Goal: Task Accomplishment & Management: Use online tool/utility

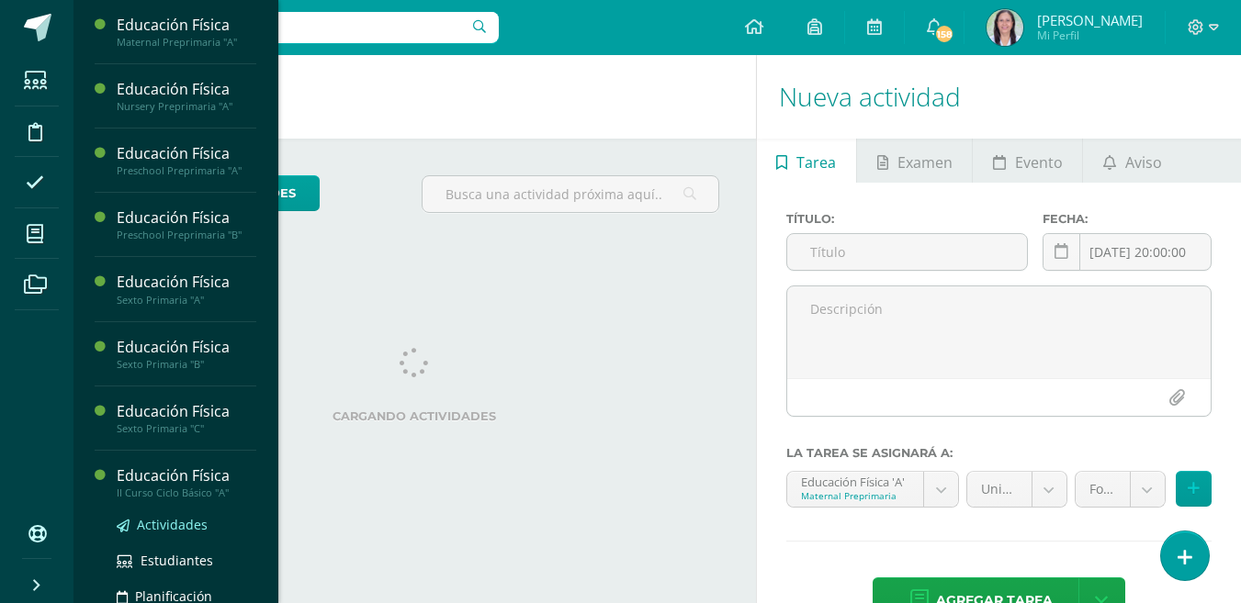
click at [174, 522] on span "Actividades" at bounding box center [172, 524] width 71 height 17
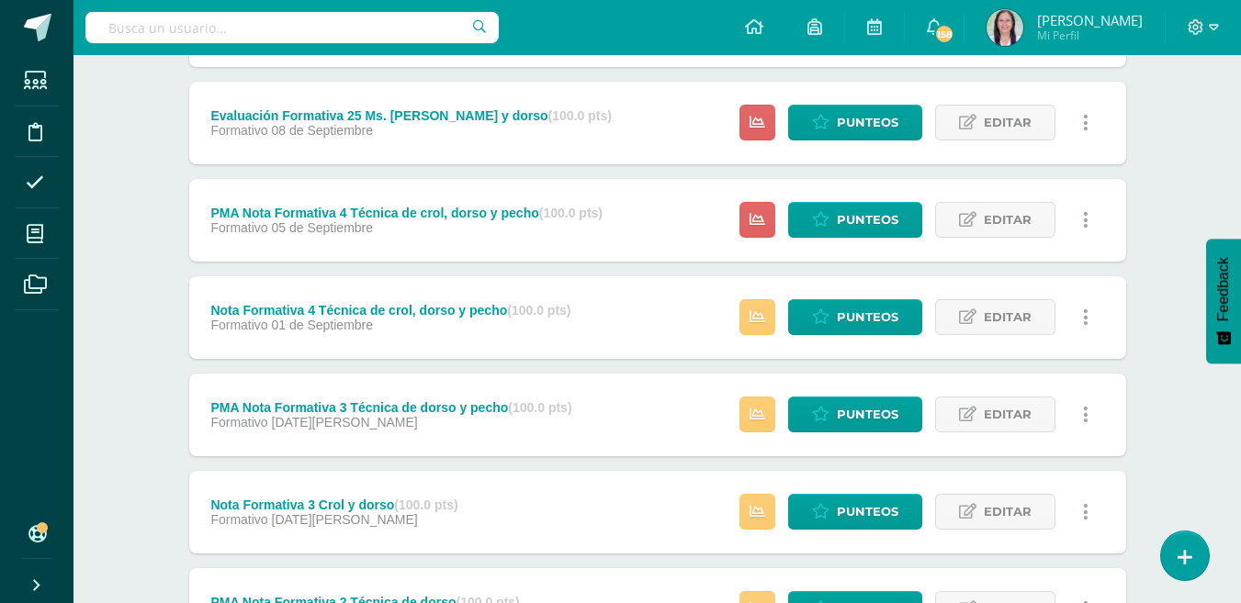
scroll to position [1010, 0]
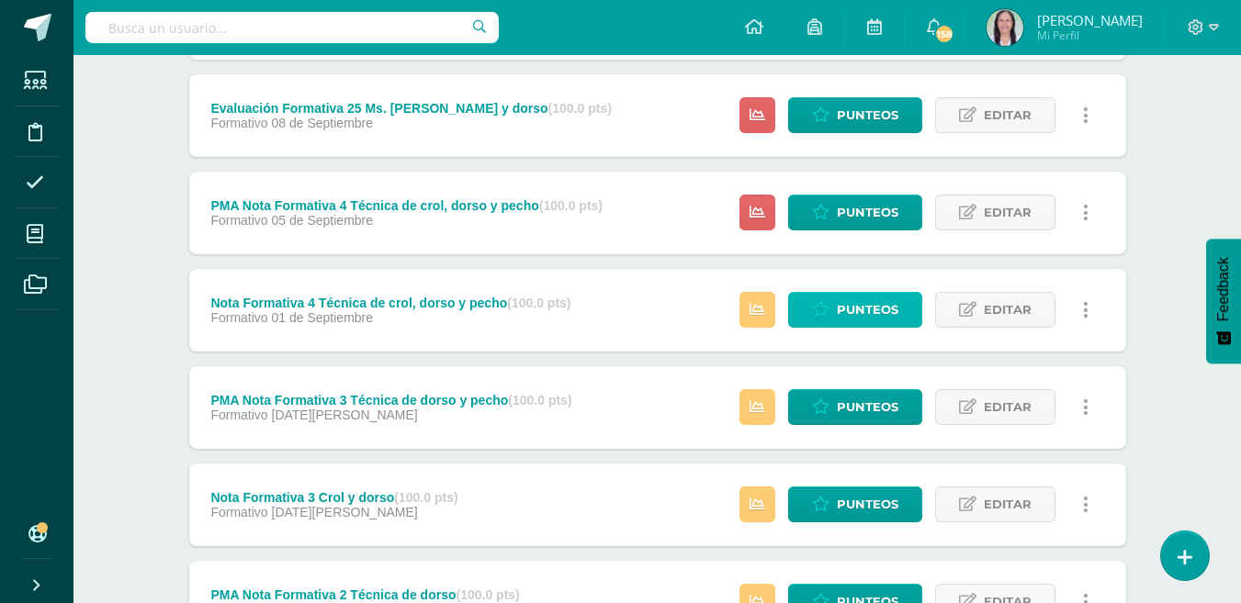
click at [857, 304] on span "Punteos" at bounding box center [867, 310] width 62 height 34
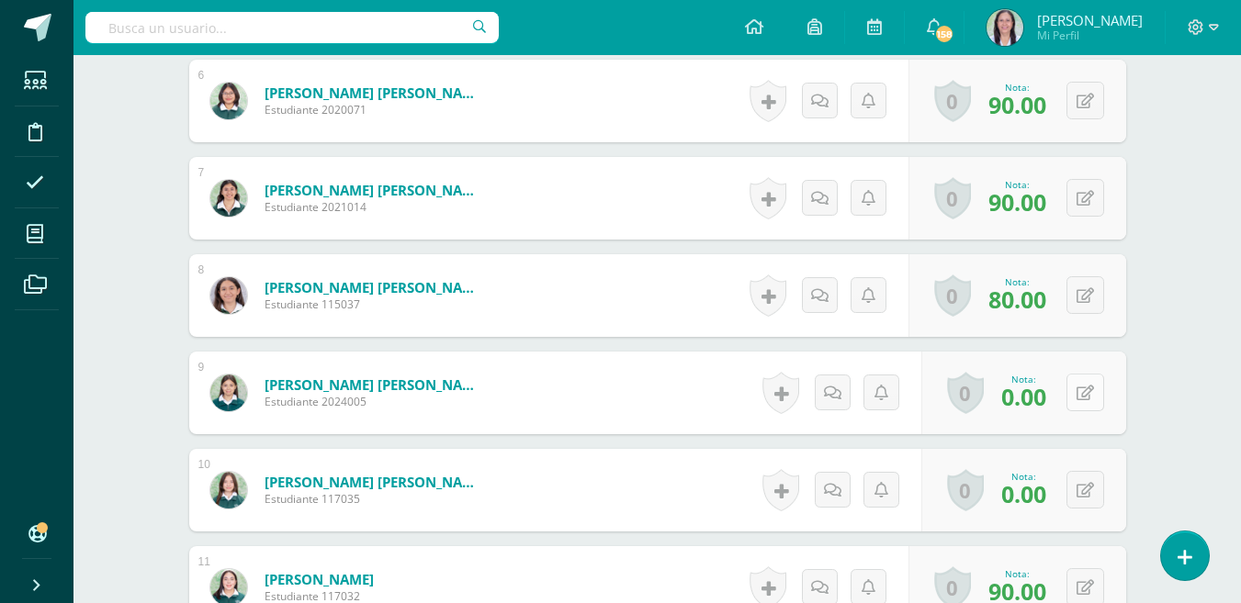
scroll to position [1083, 0]
click at [1083, 395] on button at bounding box center [1085, 392] width 38 height 38
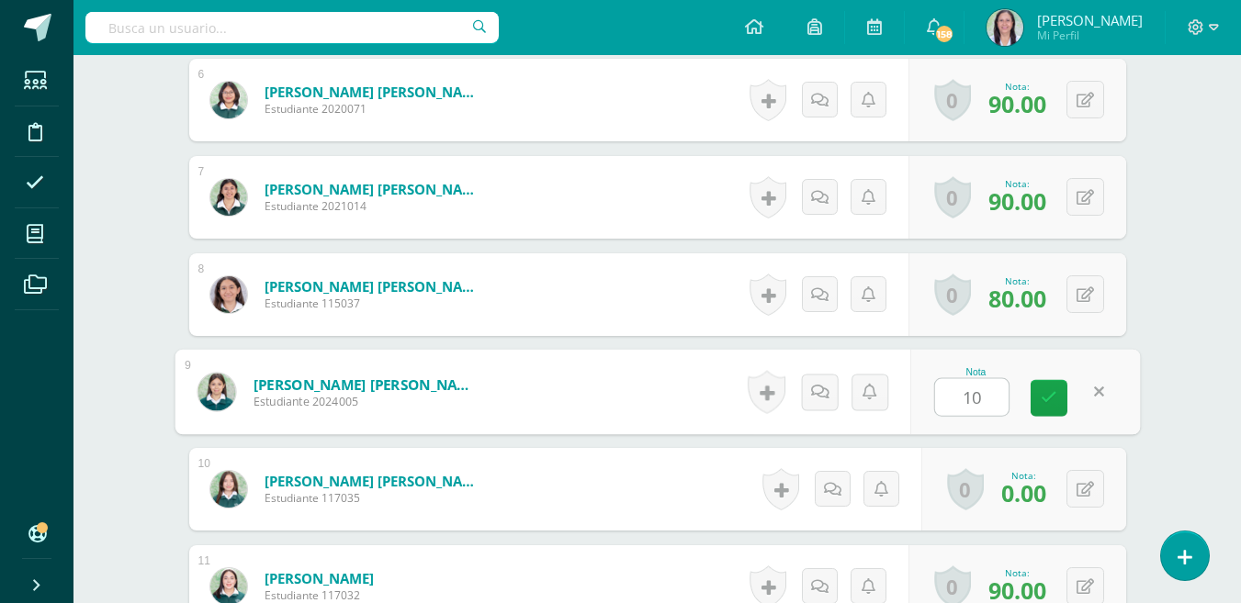
type input "100"
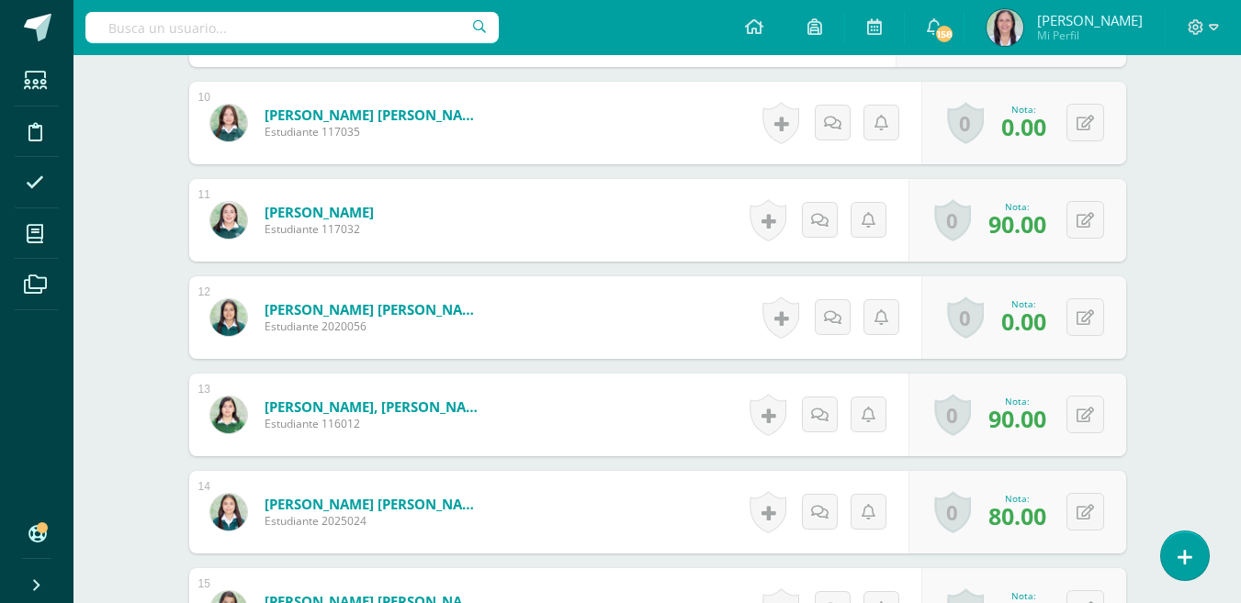
scroll to position [1451, 0]
click at [1080, 318] on button at bounding box center [1085, 317] width 38 height 38
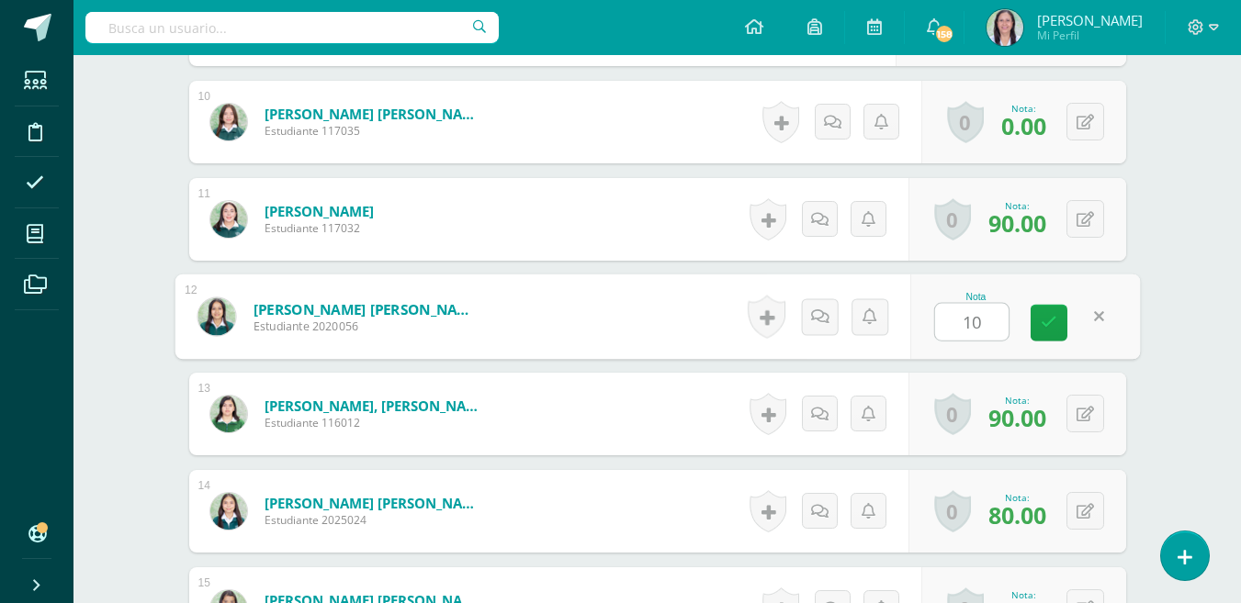
type input "100"
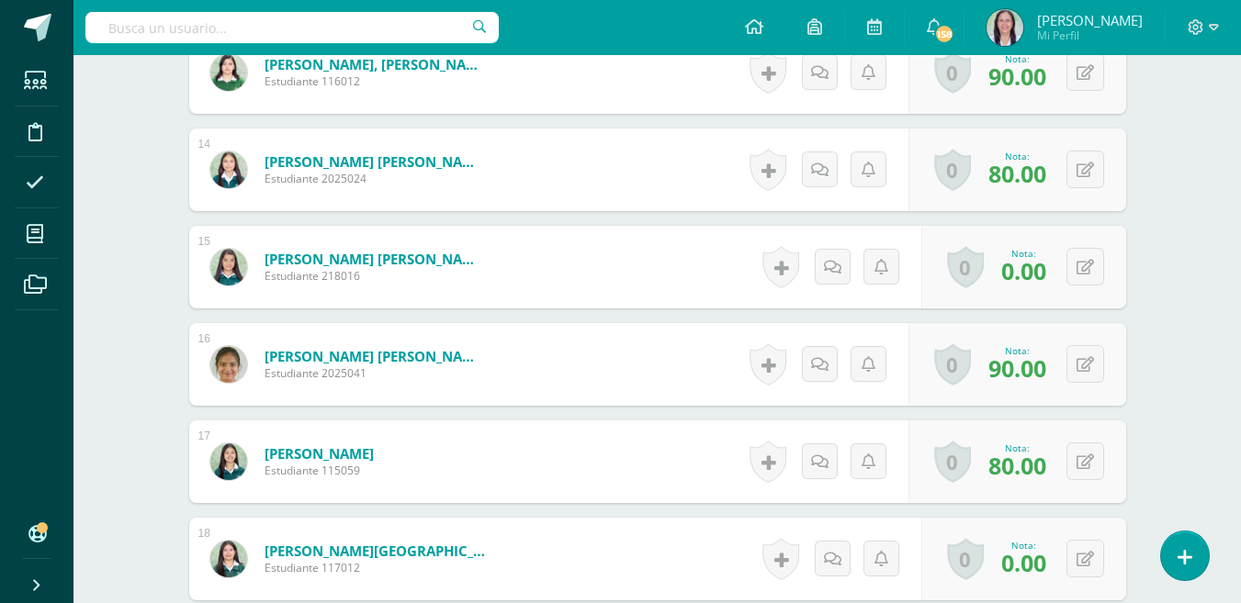
scroll to position [1818, 0]
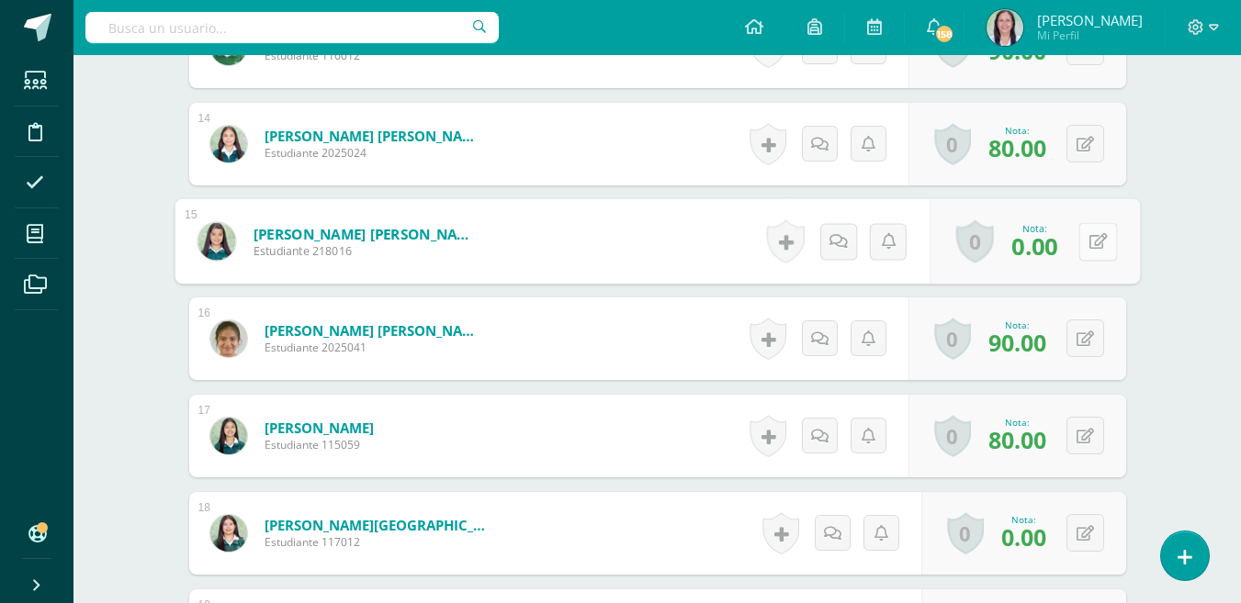
click at [1082, 245] on button at bounding box center [1097, 241] width 39 height 39
type input "100"
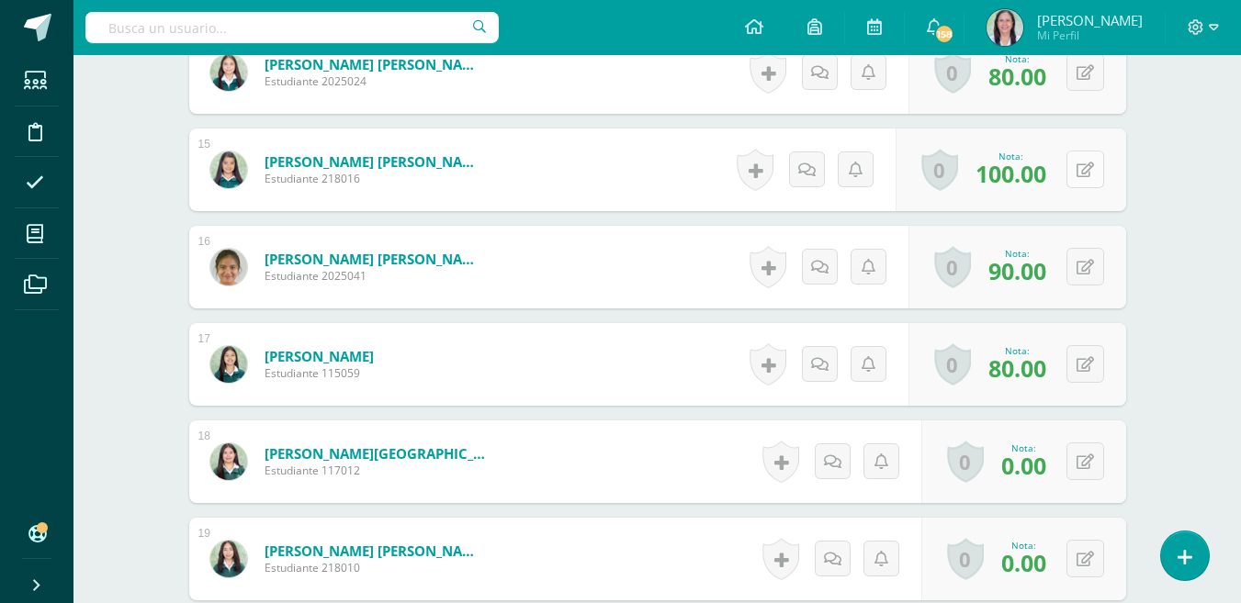
scroll to position [2185, 0]
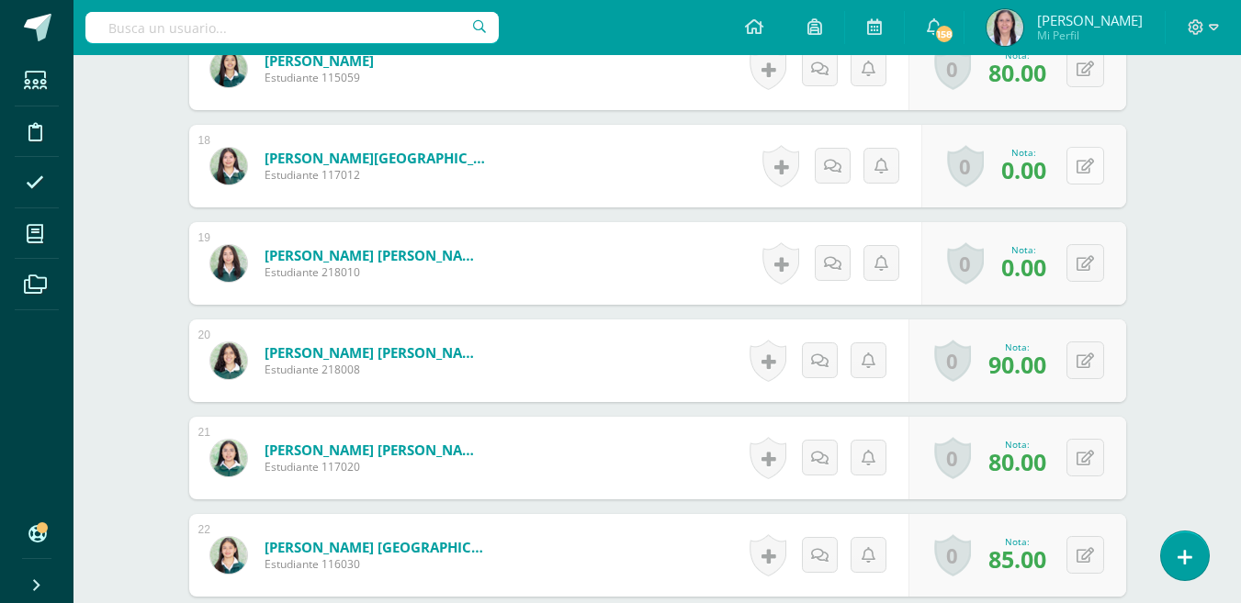
click at [1084, 169] on button at bounding box center [1085, 166] width 38 height 38
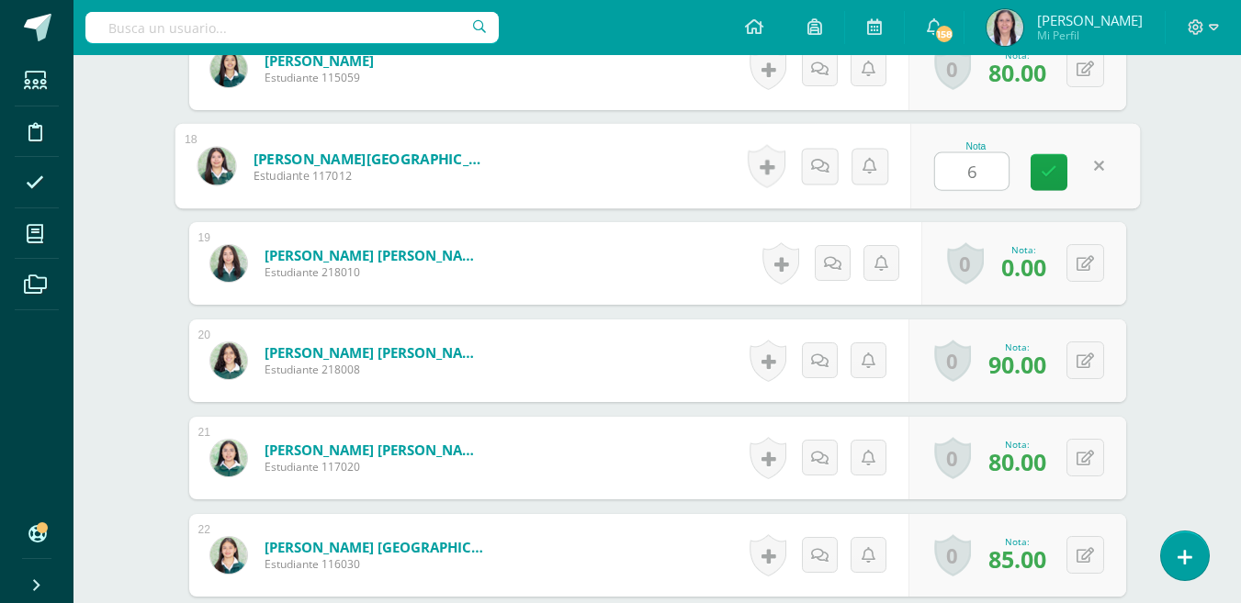
type input "60"
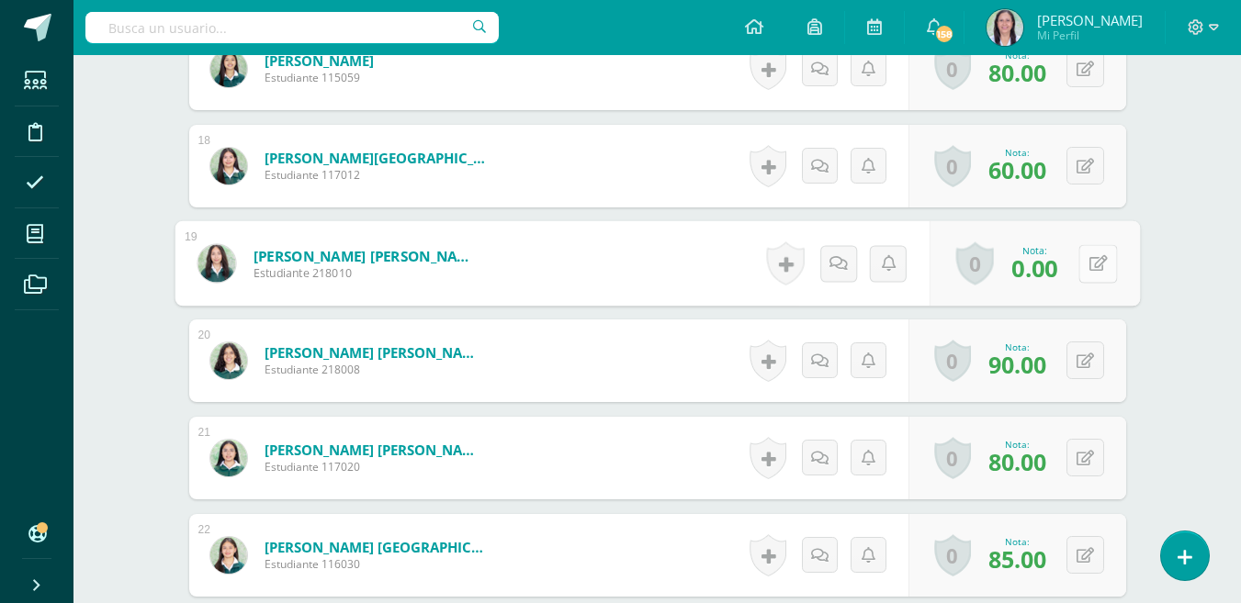
click at [1086, 264] on button at bounding box center [1097, 263] width 39 height 39
type input "75"
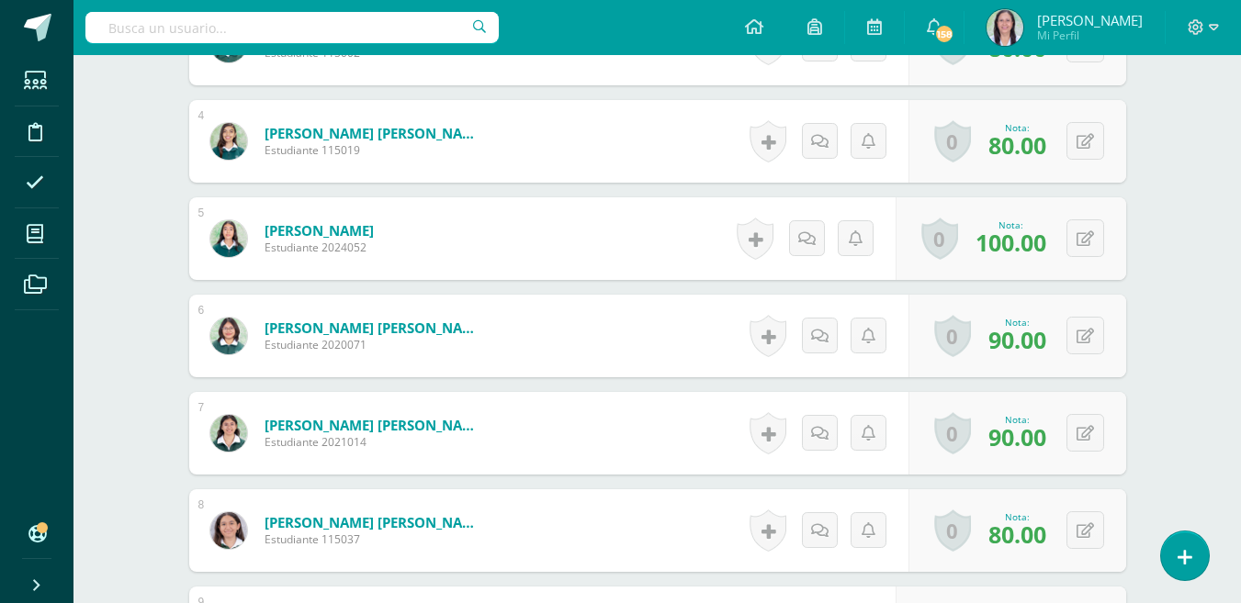
scroll to position [828, 0]
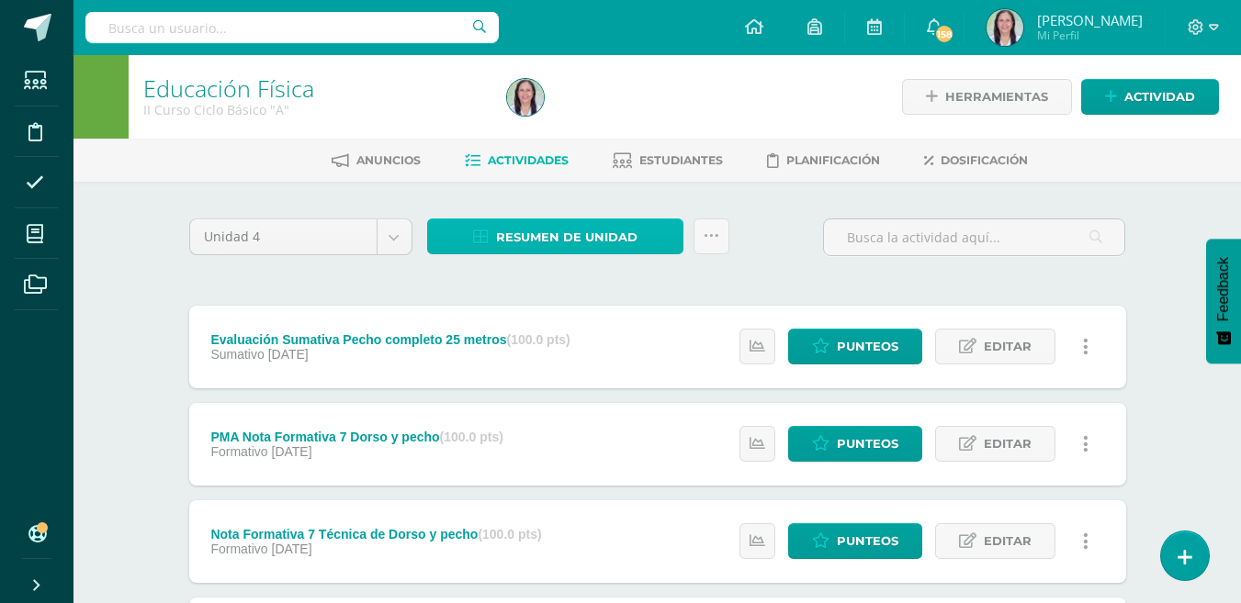
click at [590, 234] on span "Resumen de unidad" at bounding box center [566, 237] width 141 height 34
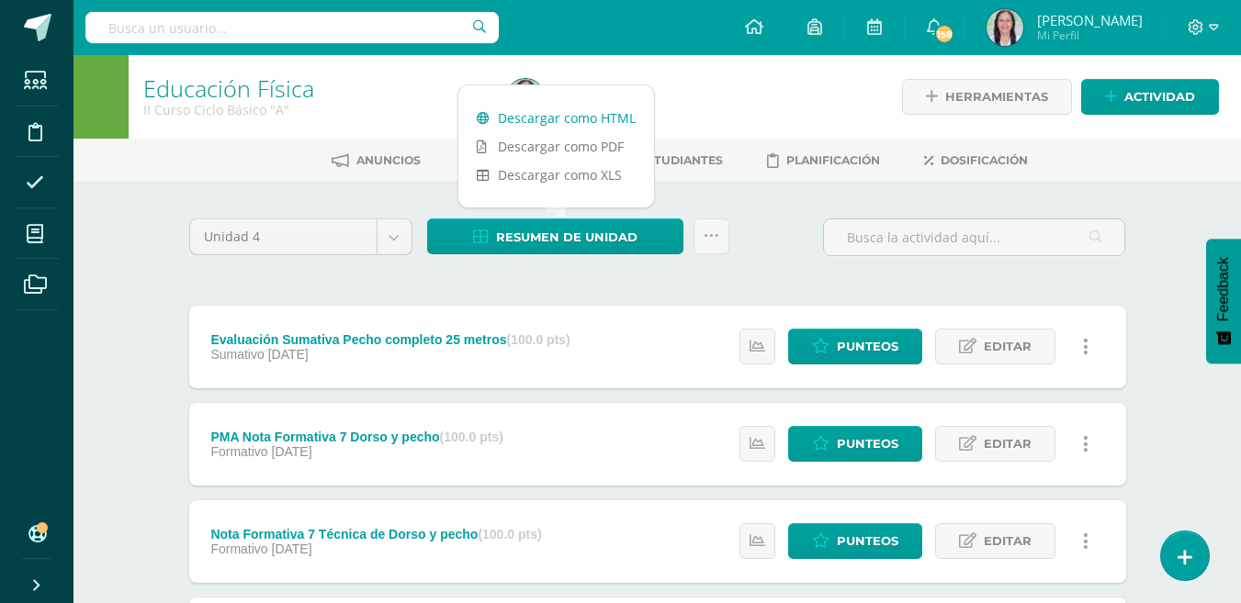
click at [577, 118] on link "Descargar como HTML" at bounding box center [556, 118] width 196 height 28
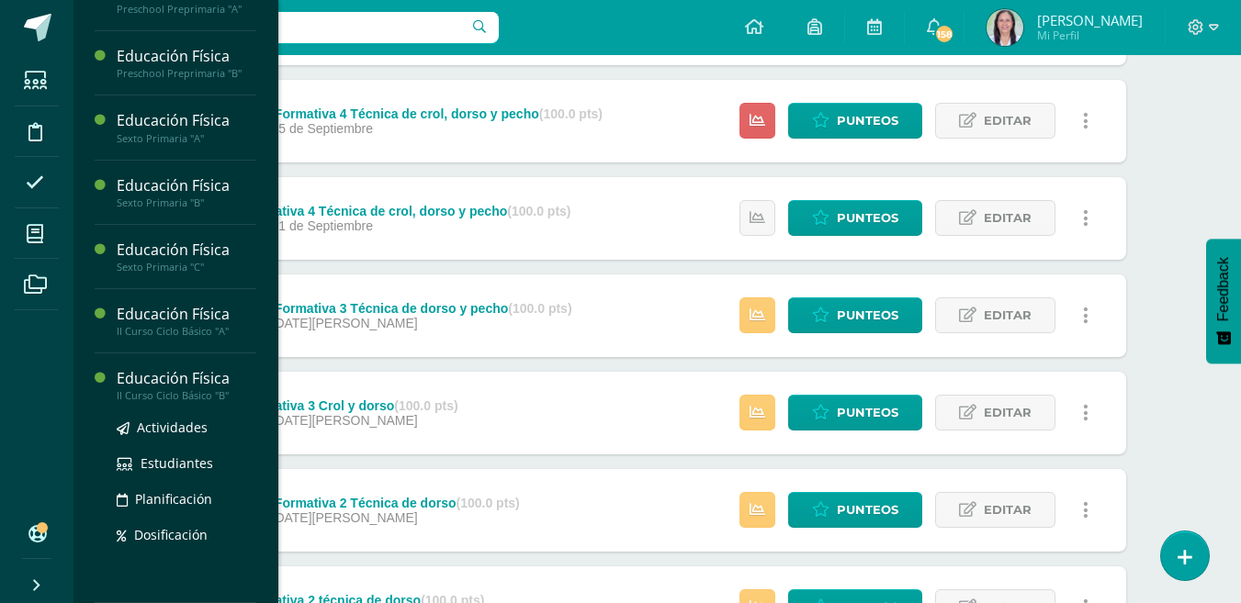
scroll to position [1377, 0]
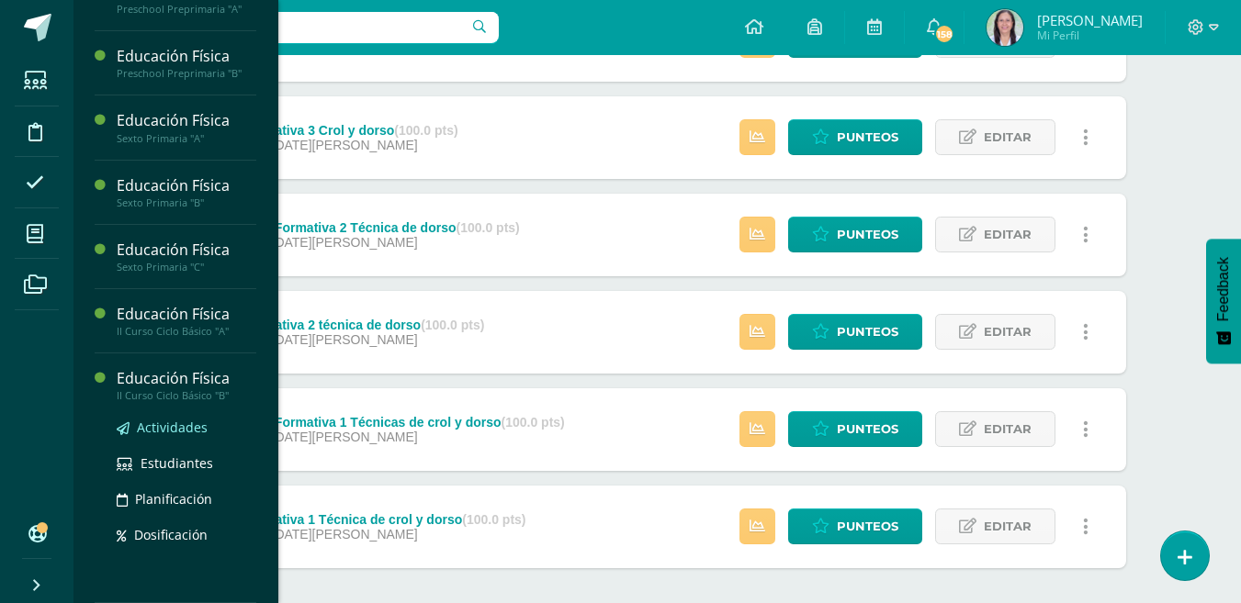
click at [165, 431] on span "Actividades" at bounding box center [172, 427] width 71 height 17
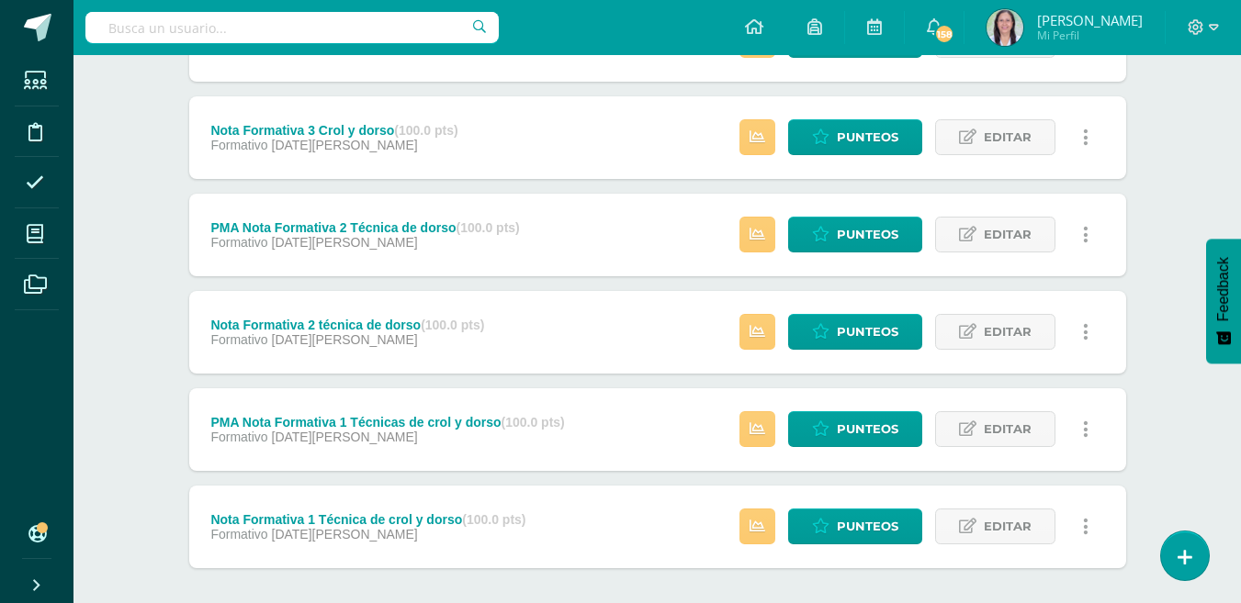
scroll to position [0, 0]
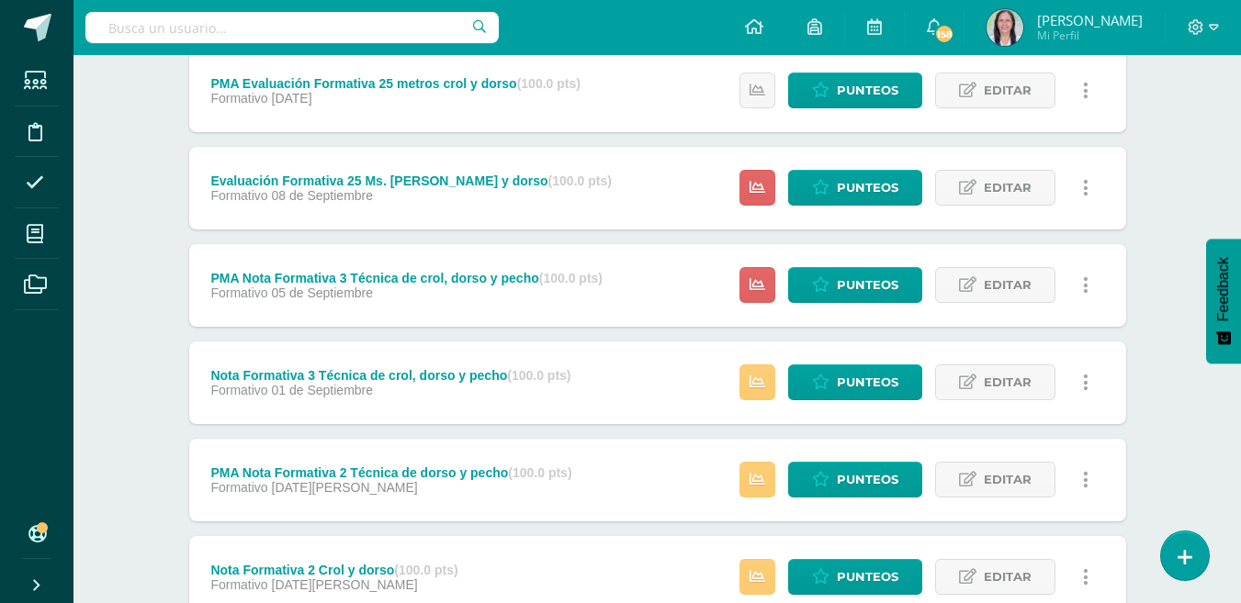
scroll to position [960, 0]
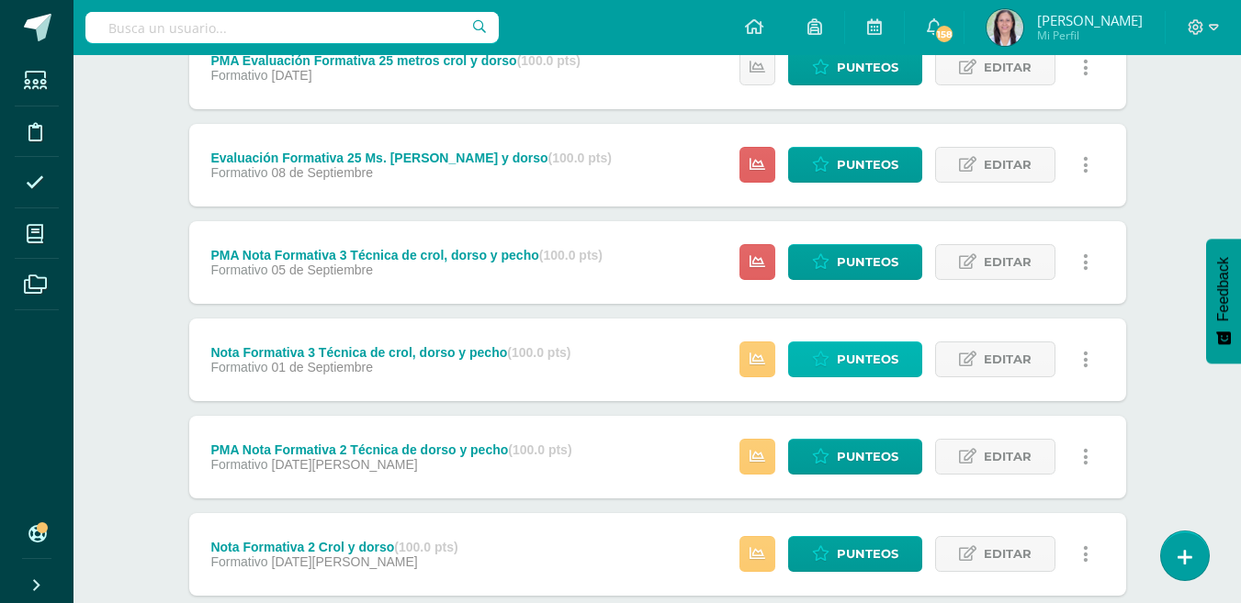
click at [854, 356] on span "Punteos" at bounding box center [867, 359] width 62 height 34
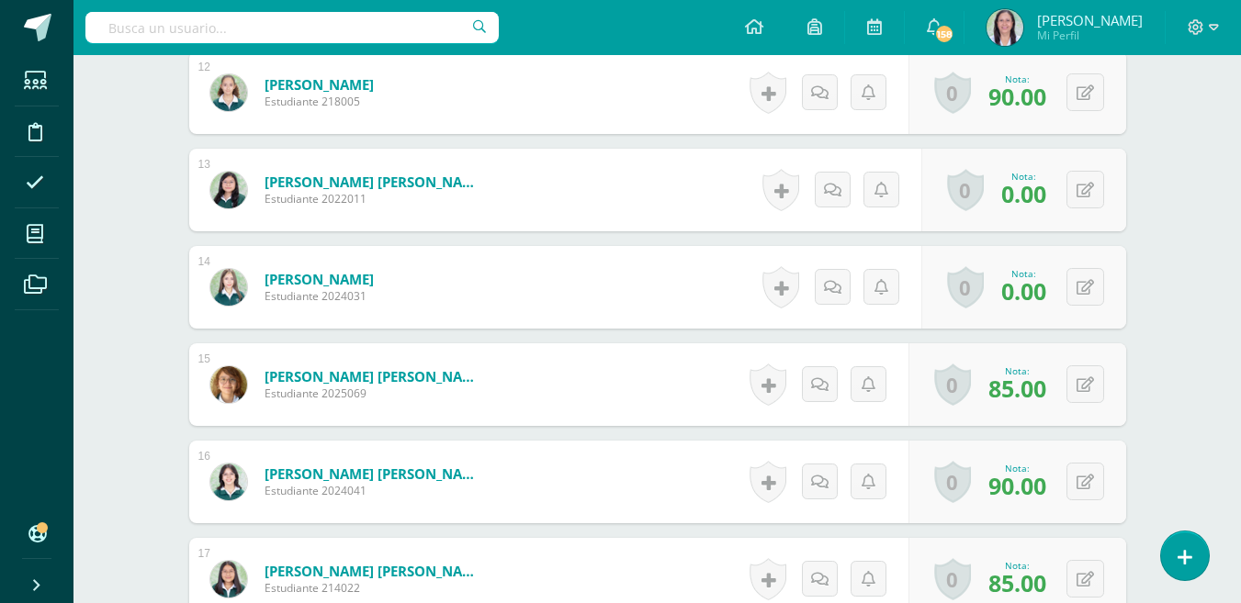
scroll to position [1676, 0]
click at [1091, 187] on icon at bounding box center [1084, 190] width 17 height 16
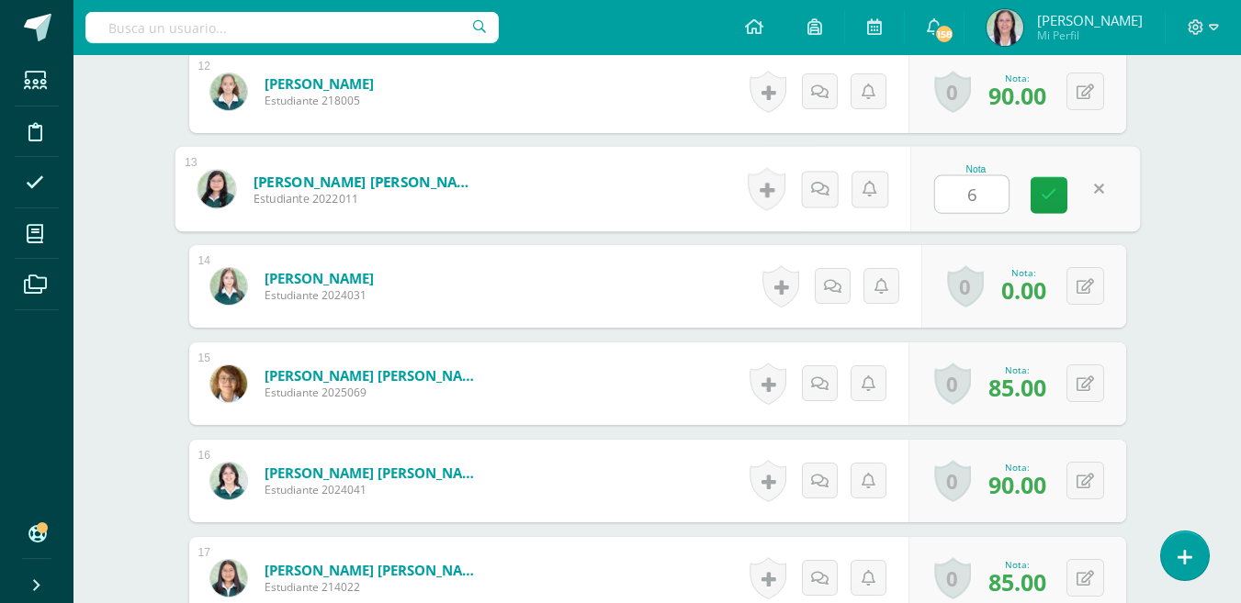
type input "65"
click at [1048, 199] on icon at bounding box center [1048, 195] width 17 height 16
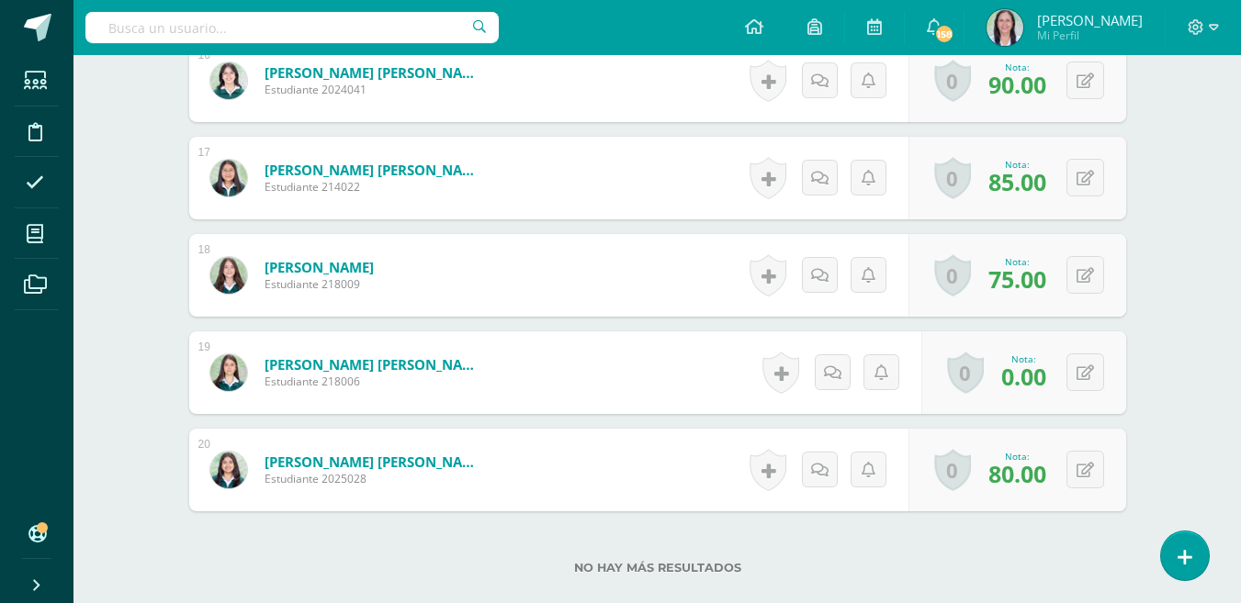
scroll to position [2135, 0]
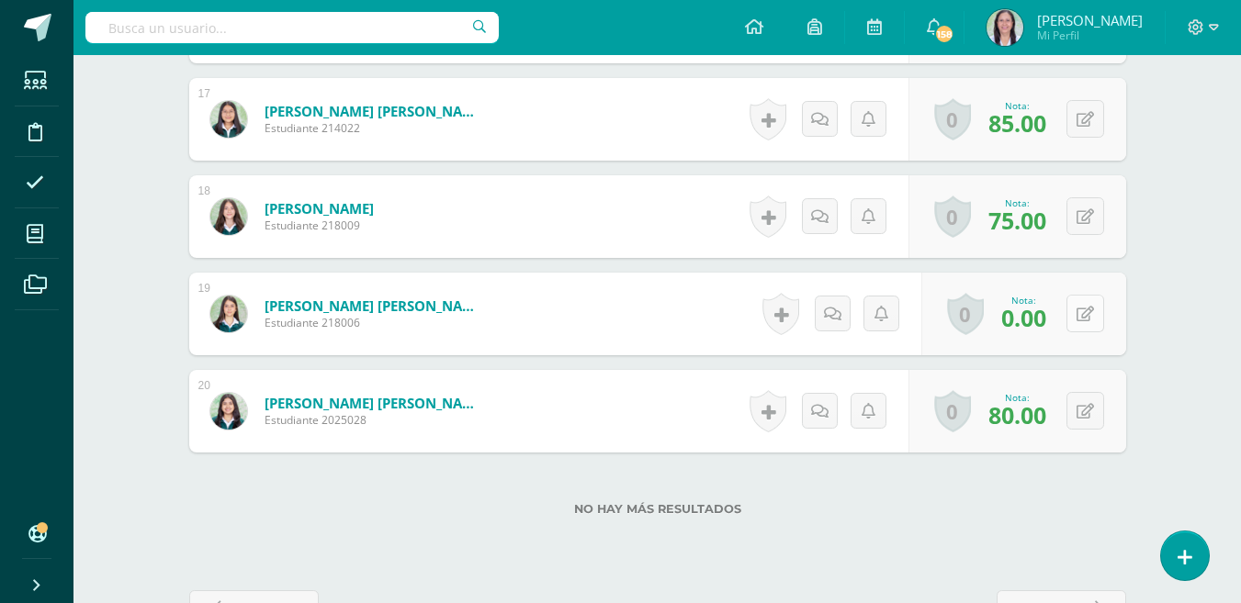
drag, startPoint x: 1099, startPoint y: 307, endPoint x: 1089, endPoint y: 316, distance: 13.7
click at [1095, 315] on button at bounding box center [1085, 314] width 38 height 38
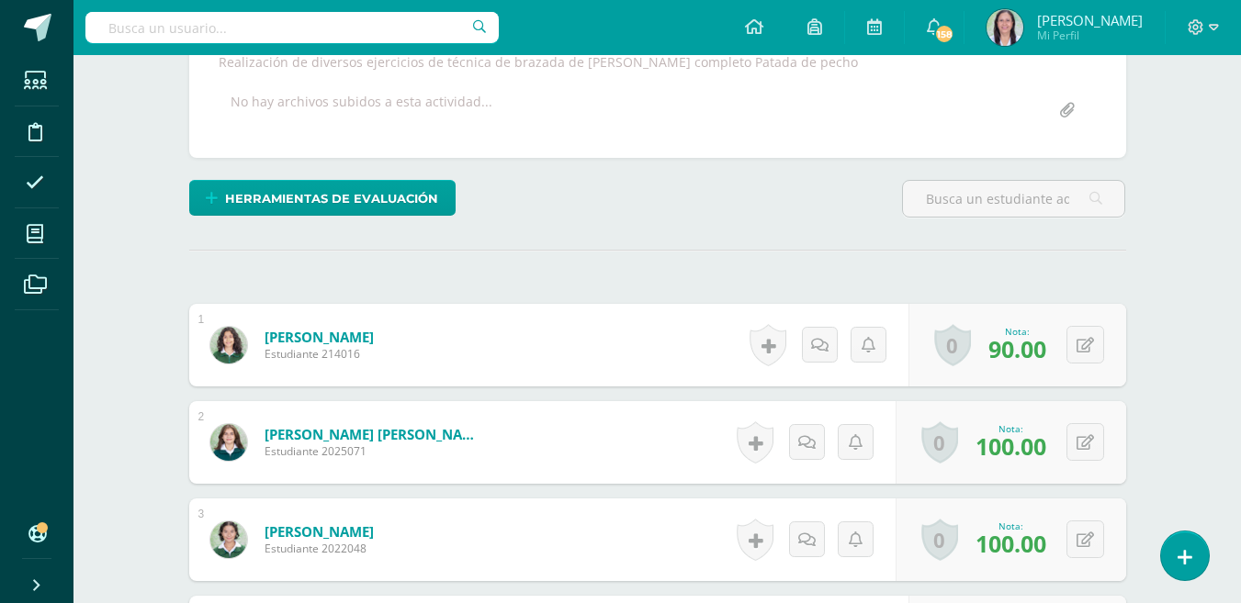
scroll to position [298, 0]
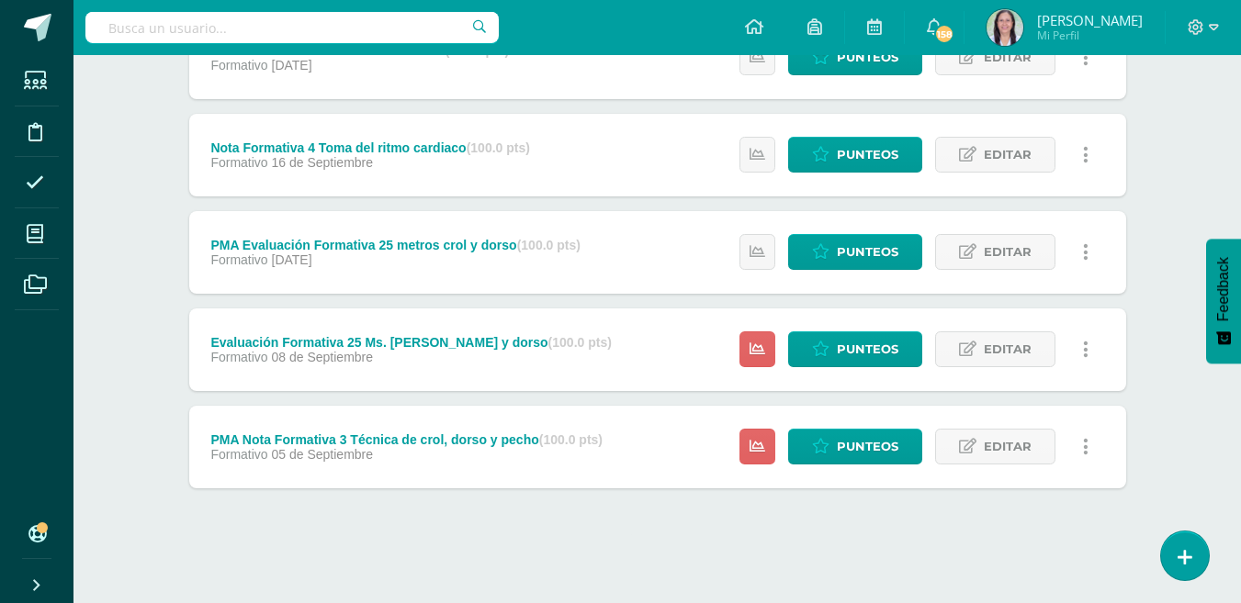
scroll to position [777, 0]
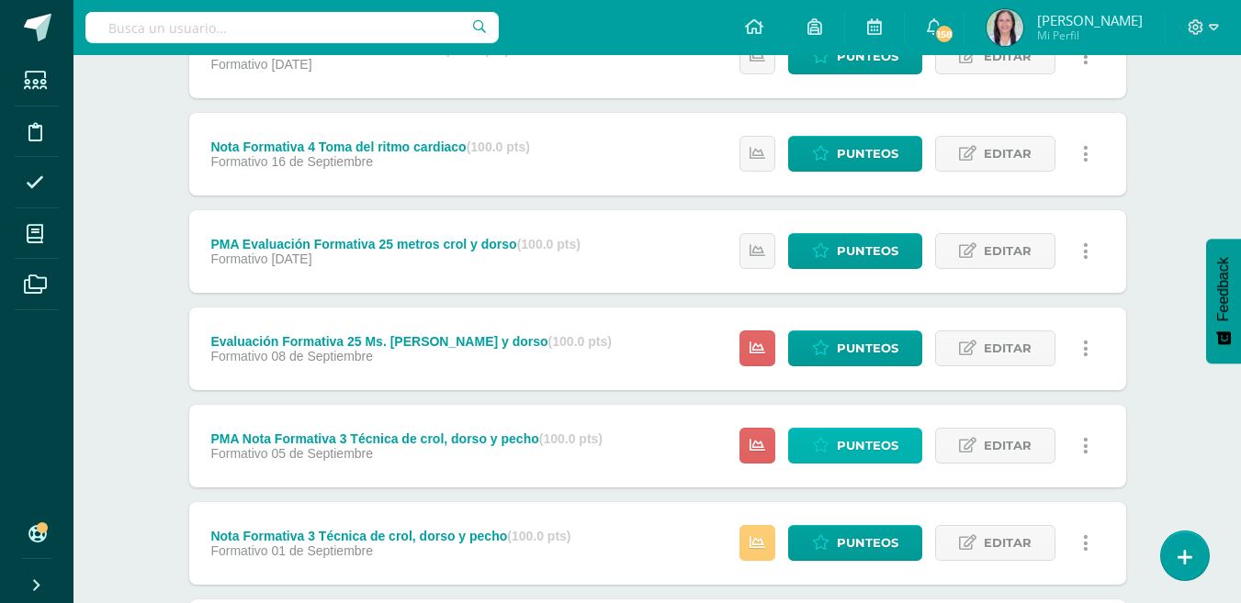
click at [873, 445] on span "Punteos" at bounding box center [867, 446] width 62 height 34
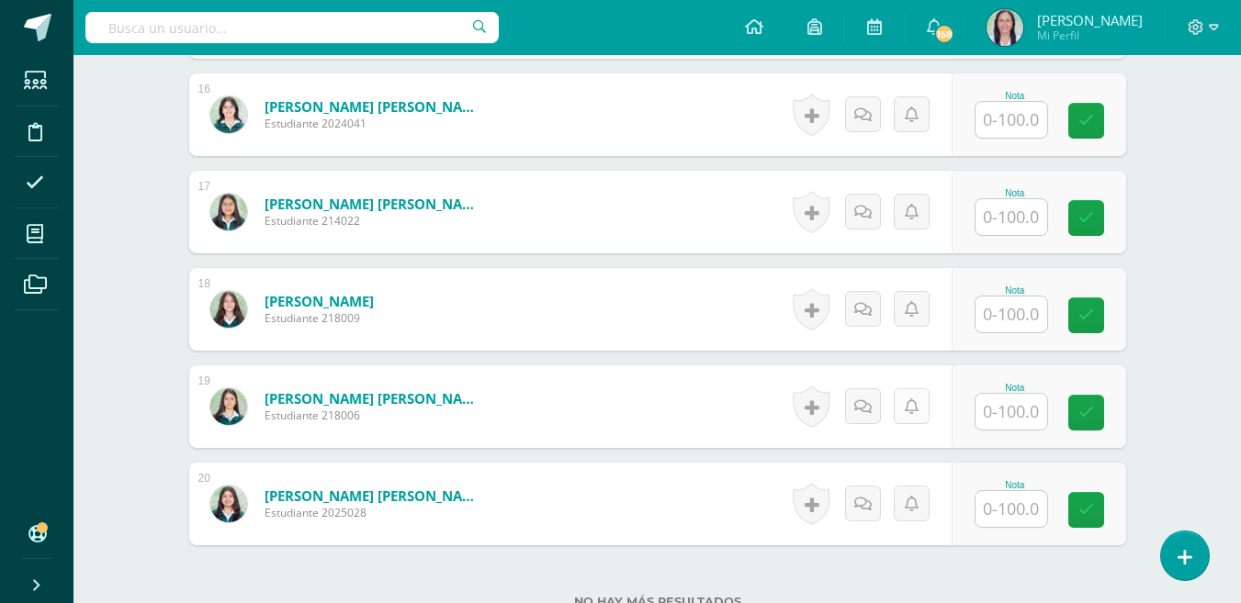
scroll to position [2043, 0]
drag, startPoint x: 1010, startPoint y: 410, endPoint x: 998, endPoint y: 426, distance: 19.7
click at [1005, 421] on input "text" at bounding box center [1011, 411] width 72 height 36
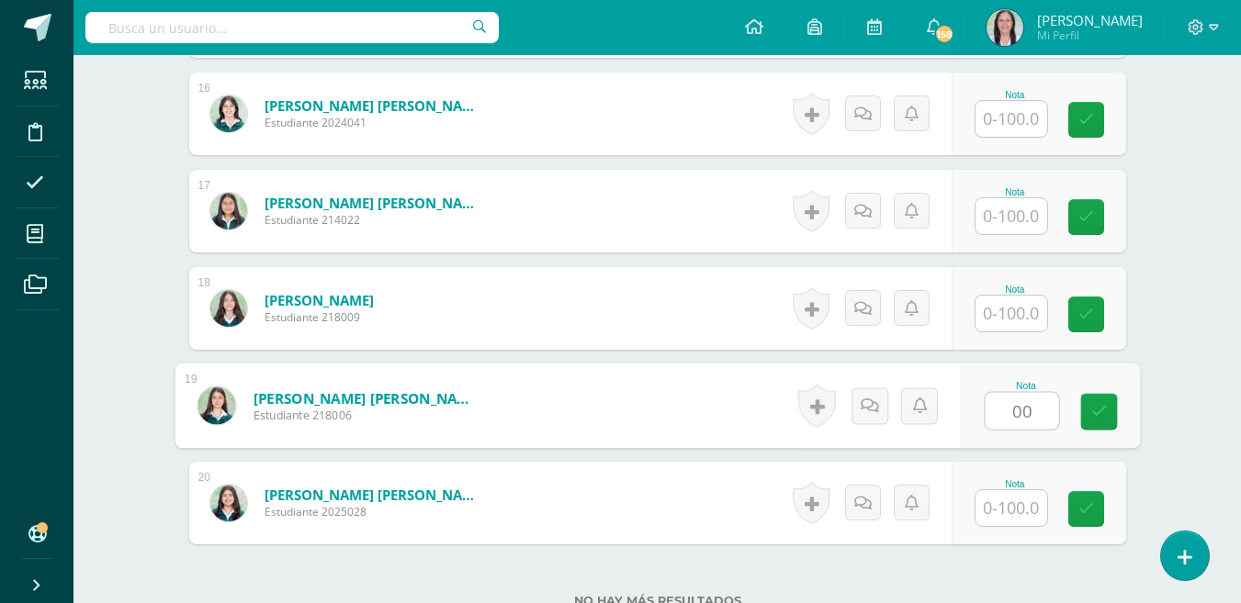
type input "00"
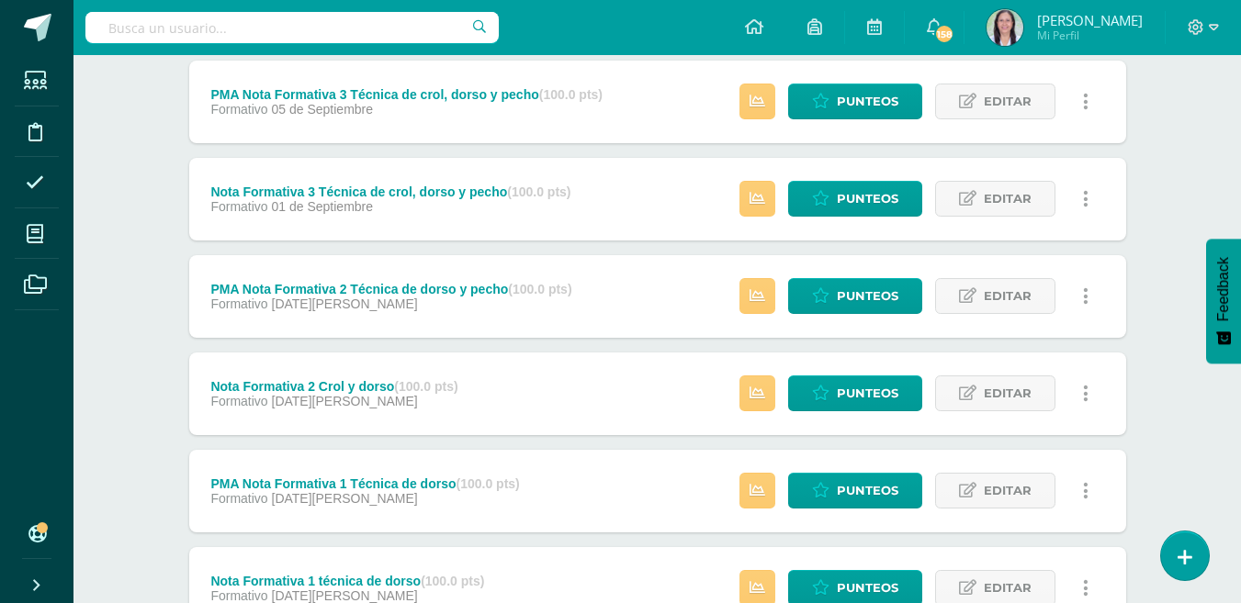
scroll to position [1144, 0]
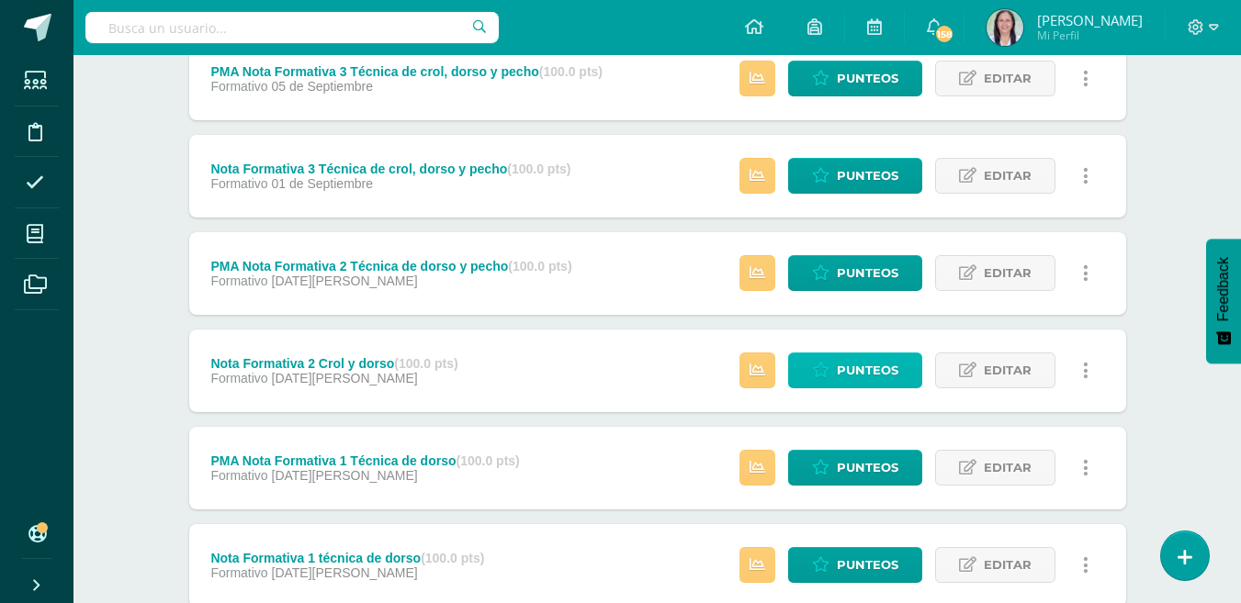
click at [868, 365] on span "Punteos" at bounding box center [867, 371] width 62 height 34
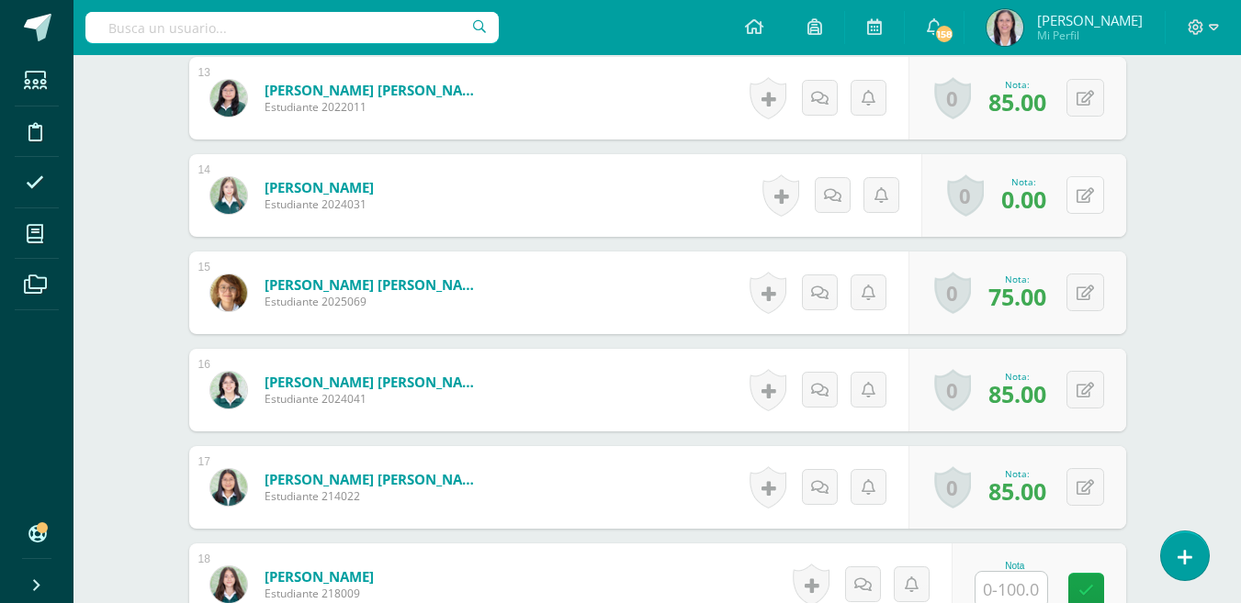
scroll to position [1768, 0]
click at [1086, 192] on button at bounding box center [1085, 194] width 38 height 38
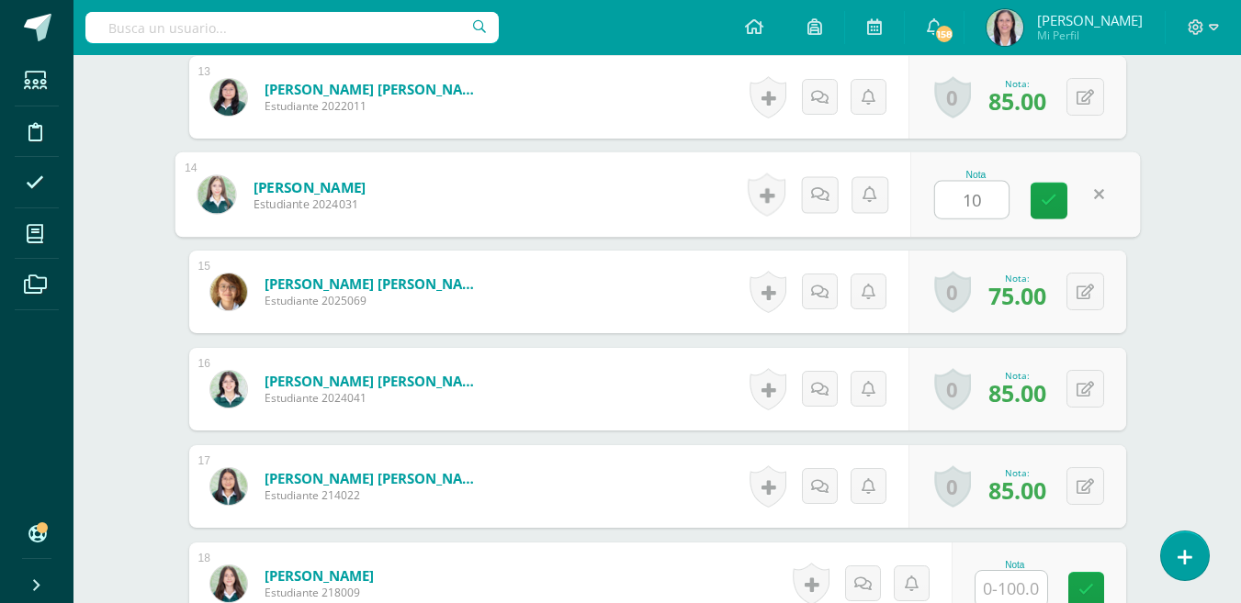
type input "100"
click at [1049, 196] on icon at bounding box center [1048, 201] width 17 height 16
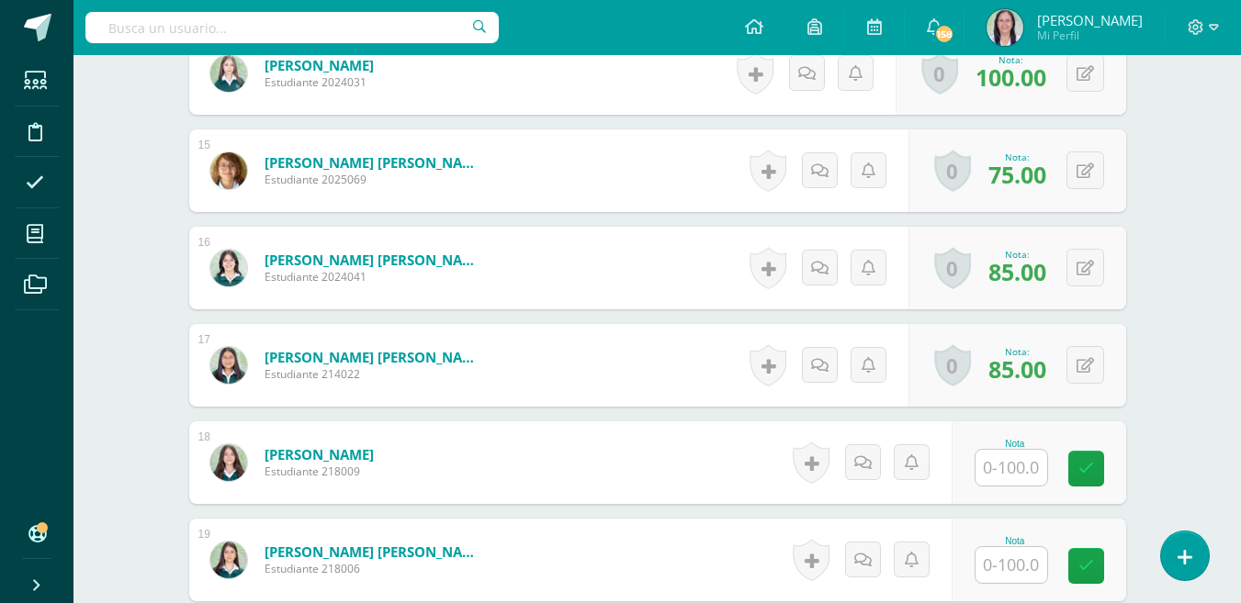
scroll to position [1919, 0]
